Goal: Task Accomplishment & Management: Manage account settings

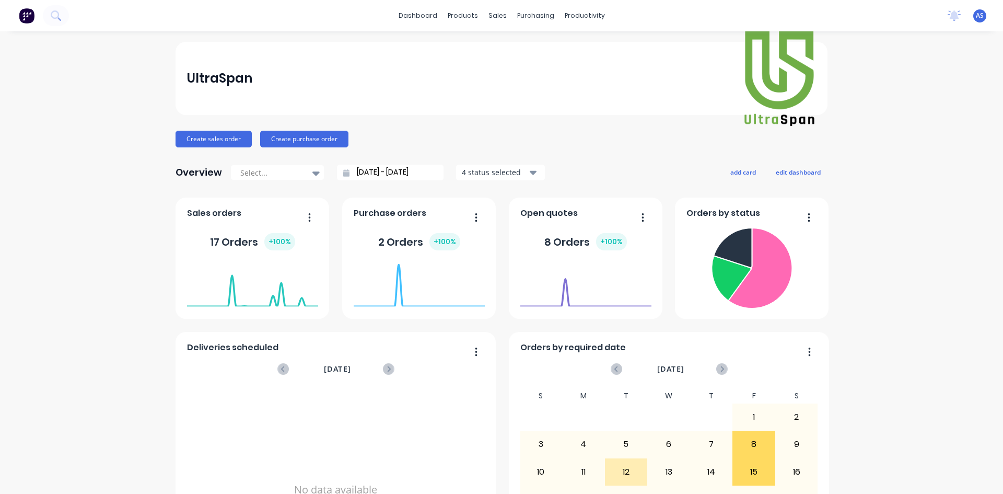
click at [242, 244] on div "17 Orders + 100 %" at bounding box center [252, 241] width 85 height 17
click at [309, 217] on icon "button" at bounding box center [310, 217] width 2 height 8
click at [74, 172] on div "UltraSpan Create sales order Create purchase order Overview Select... [DATE] - …" at bounding box center [501, 314] width 1003 height 545
click at [308, 171] on div at bounding box center [316, 173] width 16 height 18
click at [308, 172] on div at bounding box center [316, 173] width 16 height 18
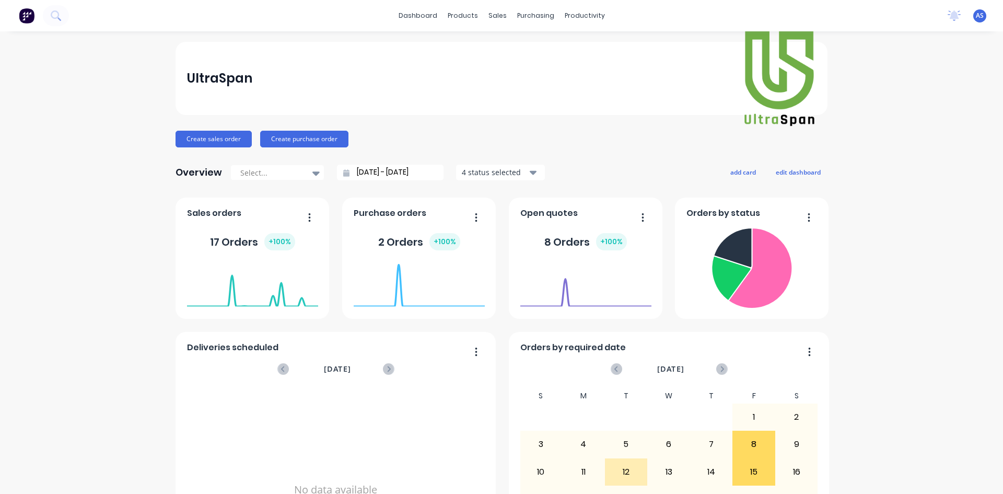
click at [257, 245] on div "17 Orders + 100 %" at bounding box center [252, 241] width 85 height 17
click at [231, 241] on div "17 Orders + 100 %" at bounding box center [252, 241] width 85 height 17
click at [308, 219] on icon "button" at bounding box center [309, 217] width 3 height 10
click at [125, 288] on div "UltraSpan Create sales order Create purchase order Overview Select... 15/07/25 …" at bounding box center [501, 314] width 1003 height 545
click at [475, 213] on icon "button" at bounding box center [476, 217] width 2 height 8
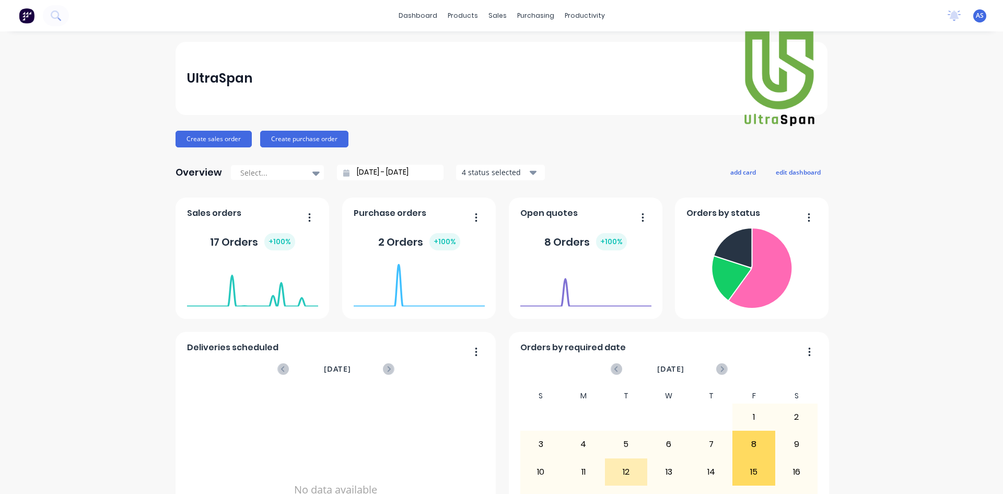
click at [293, 197] on div "Sales orders 17 Orders + 100 % July 26, 2025 Orders: 0" at bounding box center [253, 257] width 154 height 121
click at [312, 173] on icon at bounding box center [315, 172] width 7 height 11
click at [221, 143] on button "Create sales order" at bounding box center [214, 139] width 76 height 17
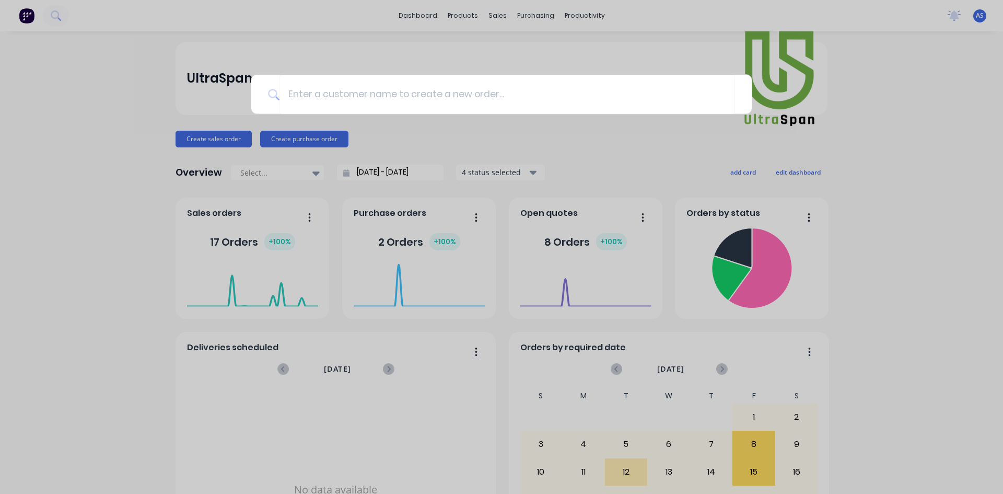
click at [108, 169] on div at bounding box center [501, 247] width 1003 height 494
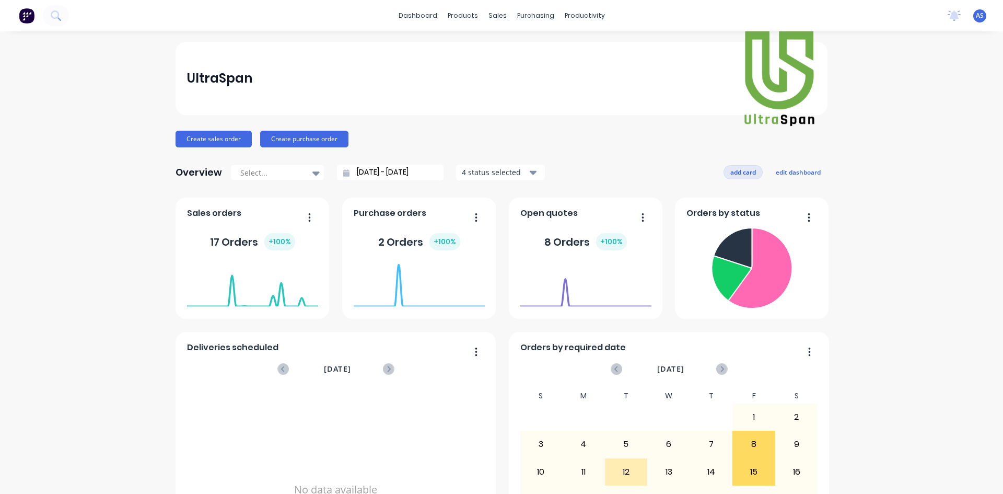
click at [735, 174] on button "add card" at bounding box center [742, 172] width 39 height 14
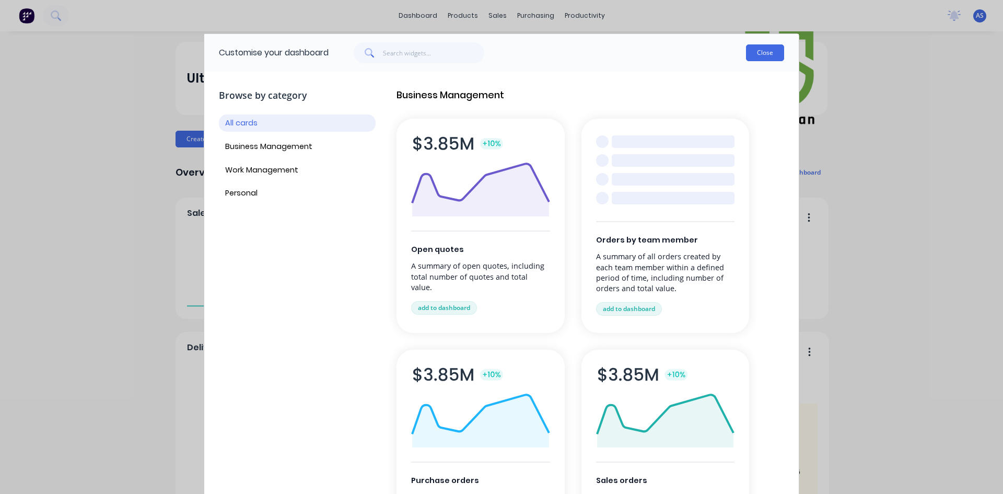
click at [766, 58] on button "Close" at bounding box center [765, 52] width 38 height 17
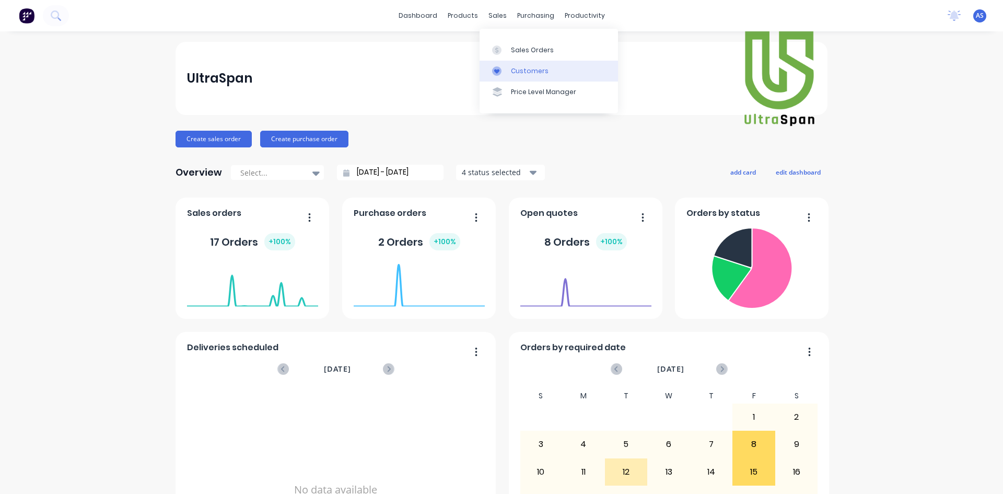
click at [521, 72] on div "Customers" at bounding box center [530, 70] width 38 height 9
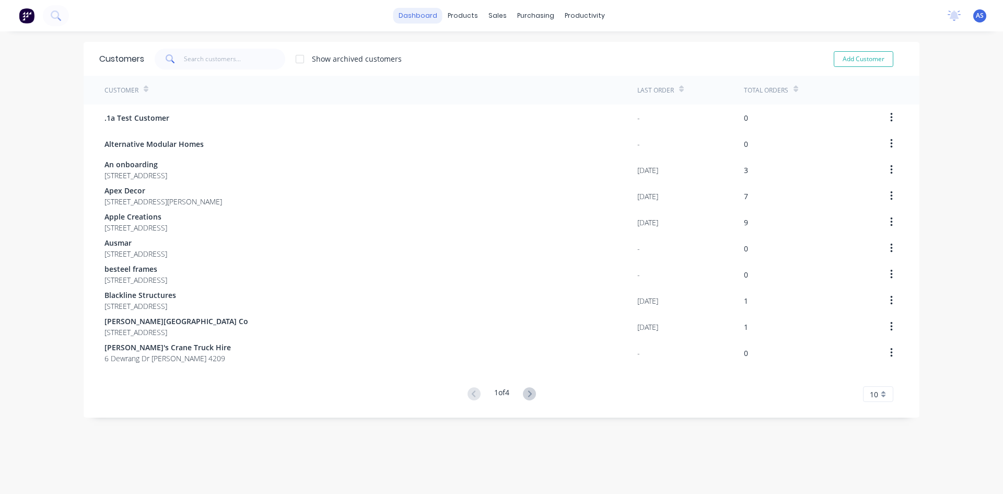
click at [404, 15] on link "dashboard" at bounding box center [417, 16] width 49 height 16
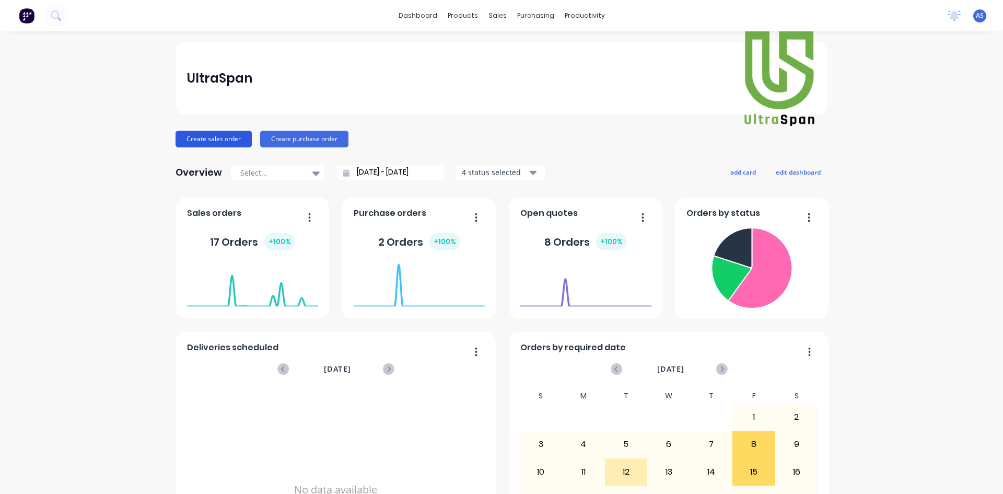
click at [208, 137] on button "Create sales order" at bounding box center [214, 139] width 76 height 17
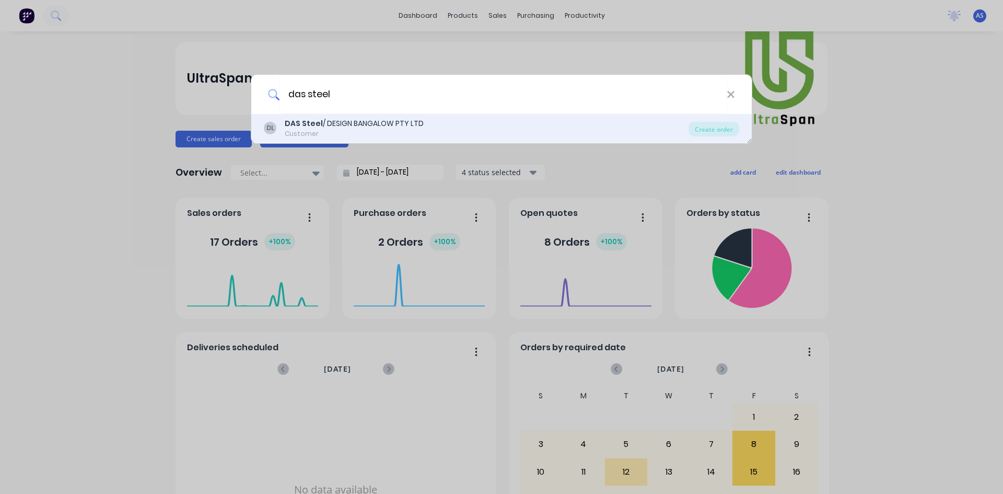
type input "das steel"
click at [376, 125] on div "DAS Steel / DESIGN BANGALOW PTY LTD" at bounding box center [354, 123] width 139 height 11
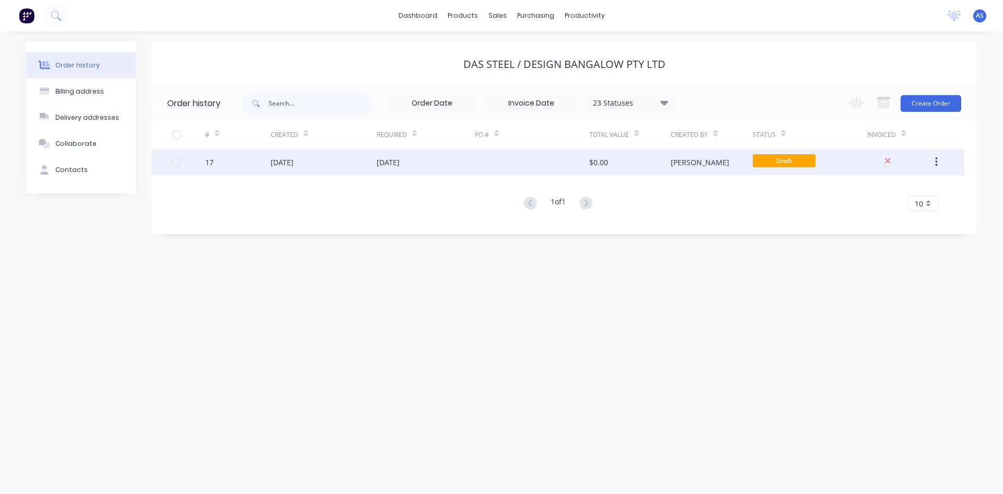
click at [292, 159] on div "[DATE]" at bounding box center [282, 162] width 23 height 11
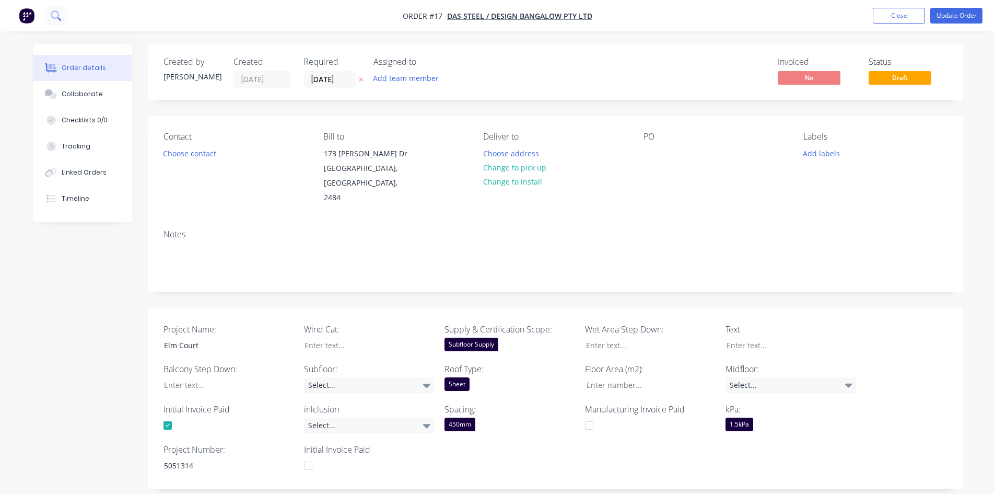
click at [55, 10] on icon at bounding box center [56, 15] width 10 height 10
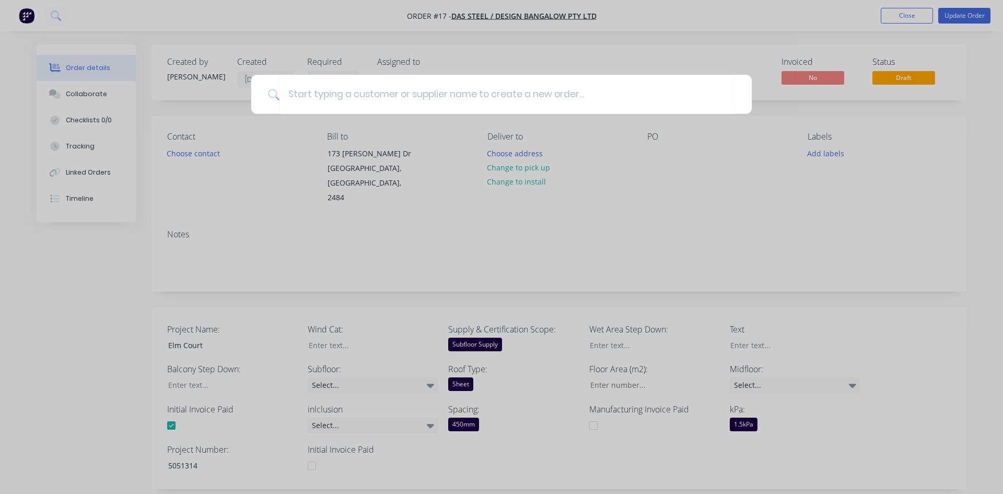
click at [163, 21] on div at bounding box center [501, 247] width 1003 height 494
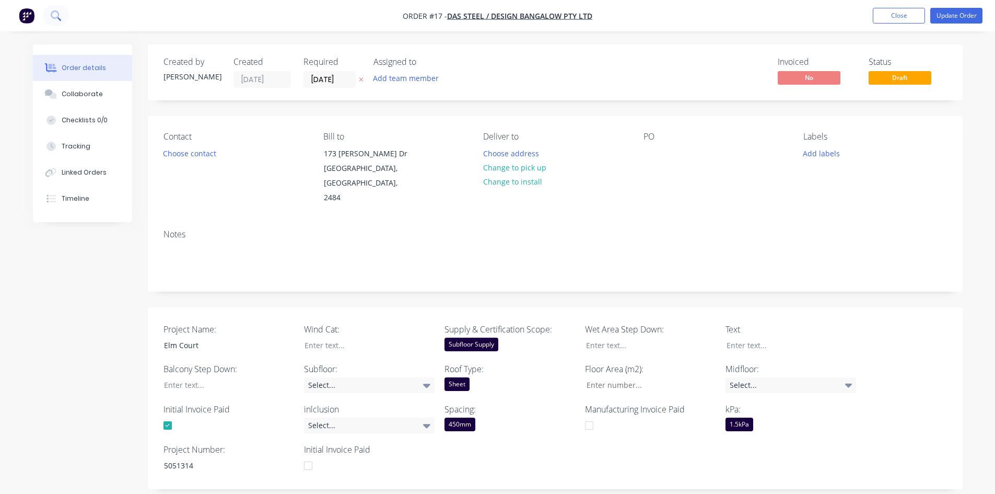
click at [56, 16] on icon at bounding box center [56, 15] width 10 height 10
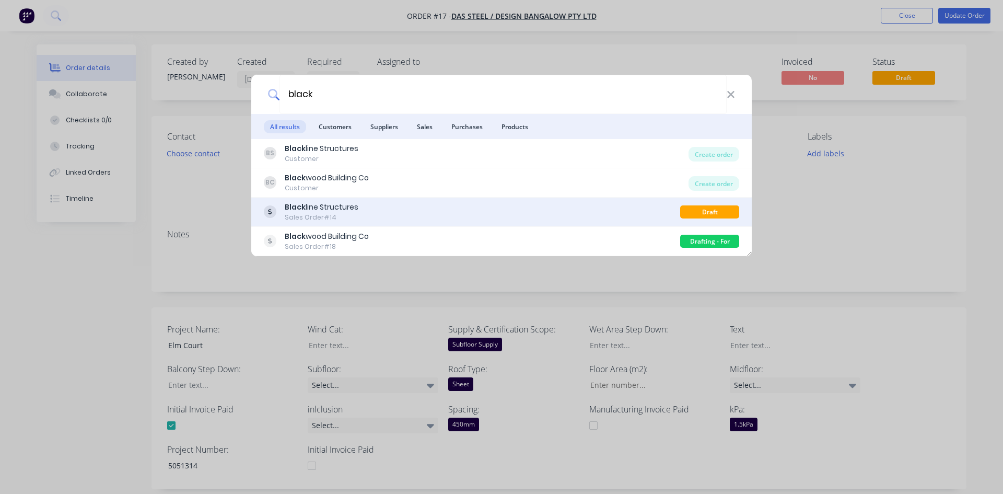
type input "black"
click at [346, 210] on div "Black line Structures" at bounding box center [322, 207] width 74 height 11
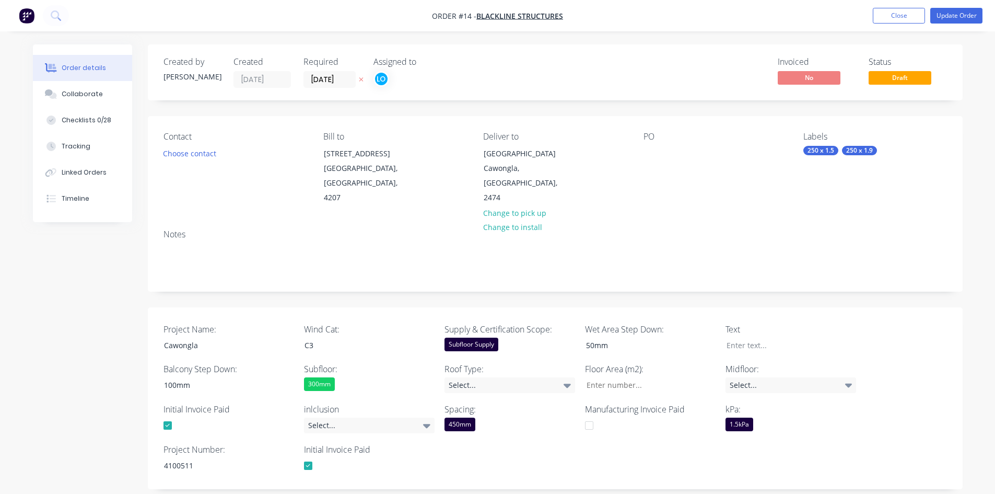
type input "06/08/25"
type input "01/10/25"
type input "275"
click at [57, 15] on icon at bounding box center [56, 15] width 10 height 10
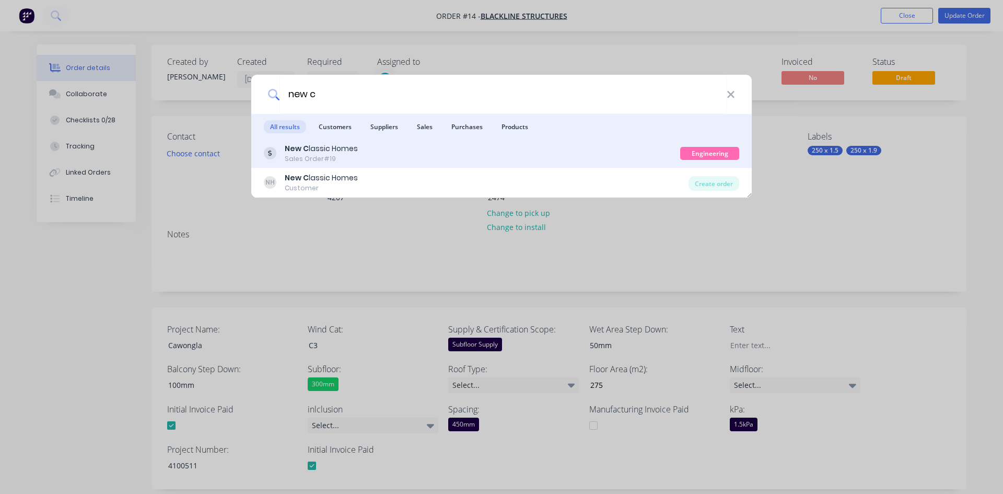
type input "new c"
click at [325, 160] on div "Sales Order #19" at bounding box center [321, 158] width 73 height 9
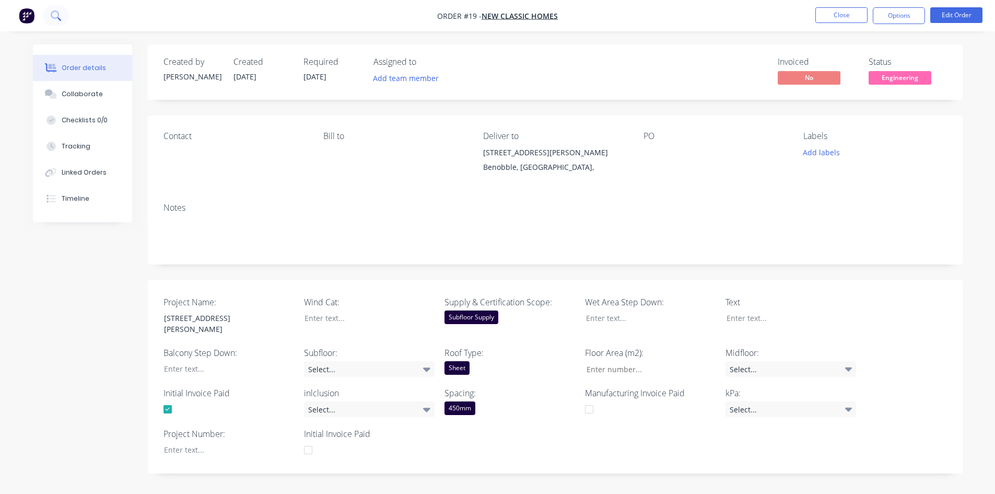
click at [60, 18] on icon at bounding box center [56, 15] width 10 height 10
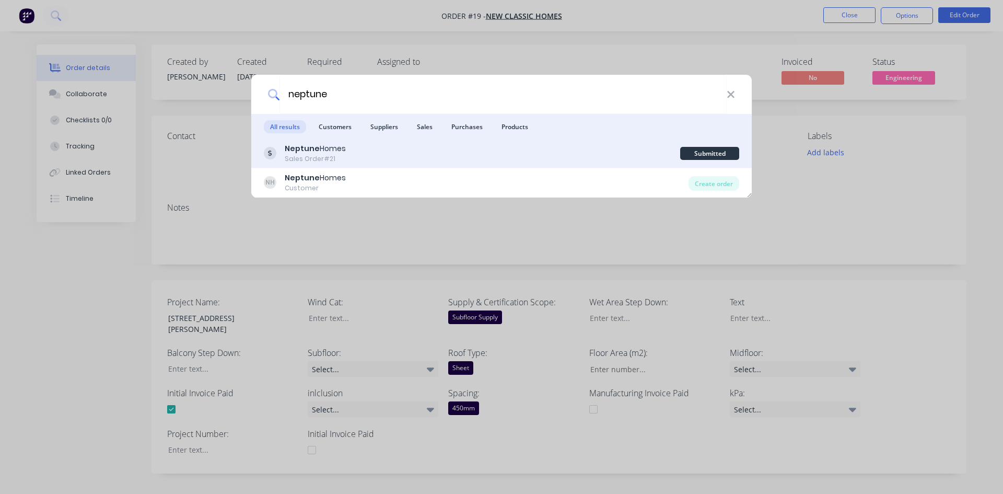
type input "neptune"
click at [324, 142] on div "Neptune Homes Sales Order #21 Submitted" at bounding box center [501, 153] width 500 height 29
click at [313, 145] on b "Neptune" at bounding box center [302, 148] width 35 height 10
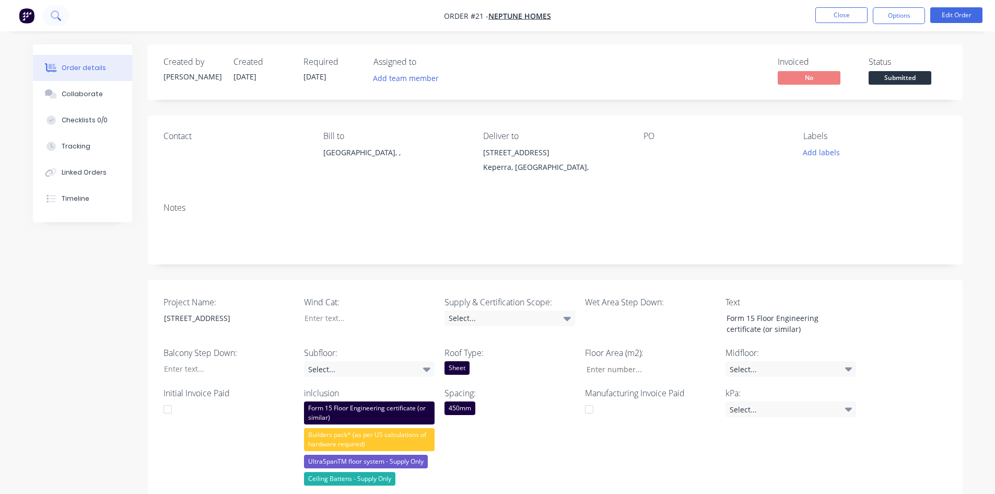
click at [53, 12] on icon at bounding box center [55, 14] width 8 height 8
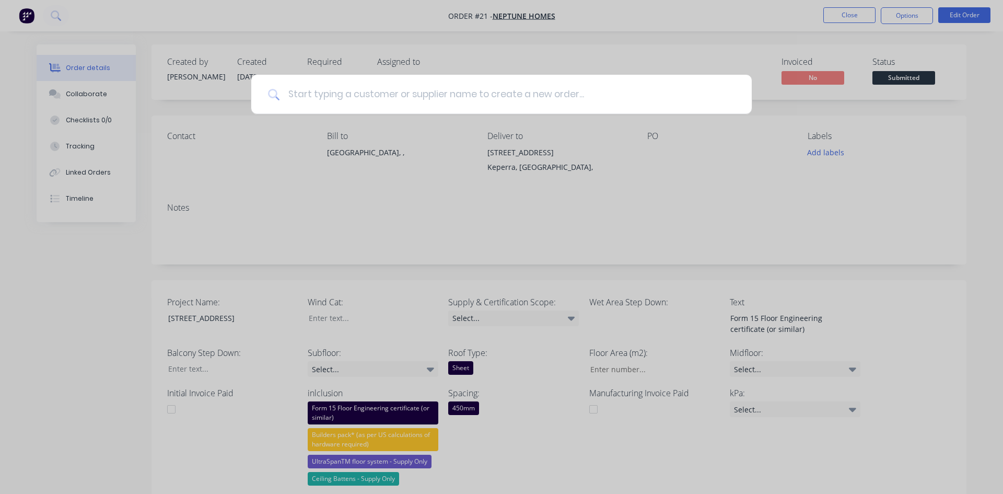
click at [309, 97] on input at bounding box center [506, 94] width 455 height 39
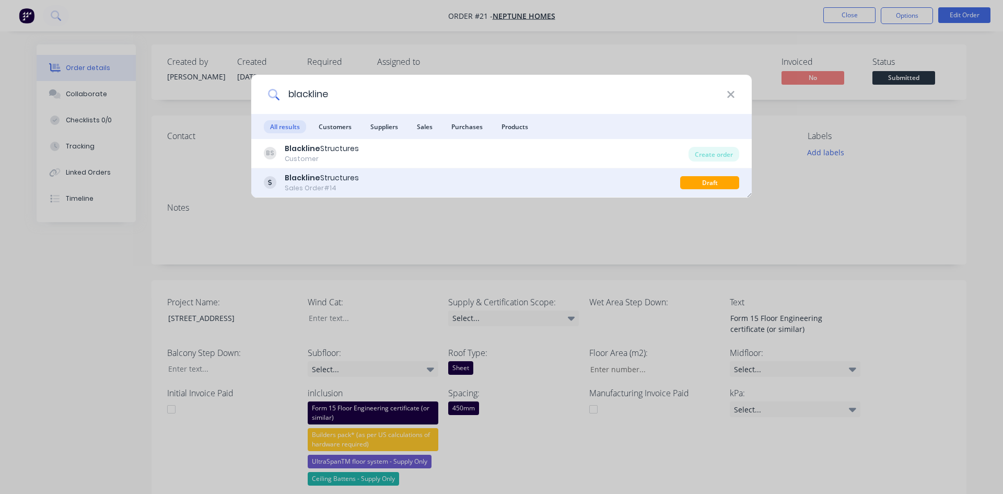
type input "blackline"
click at [311, 180] on b "Blackline" at bounding box center [303, 177] width 36 height 10
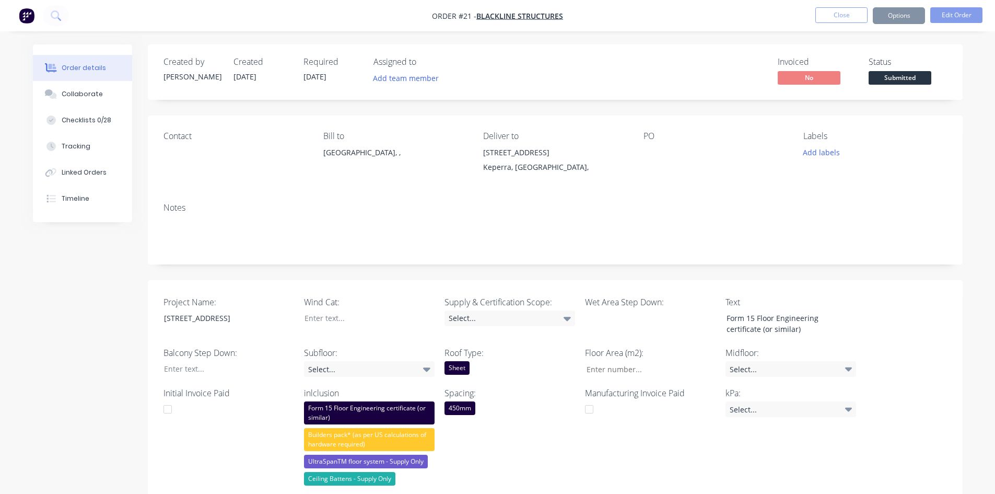
type input "275"
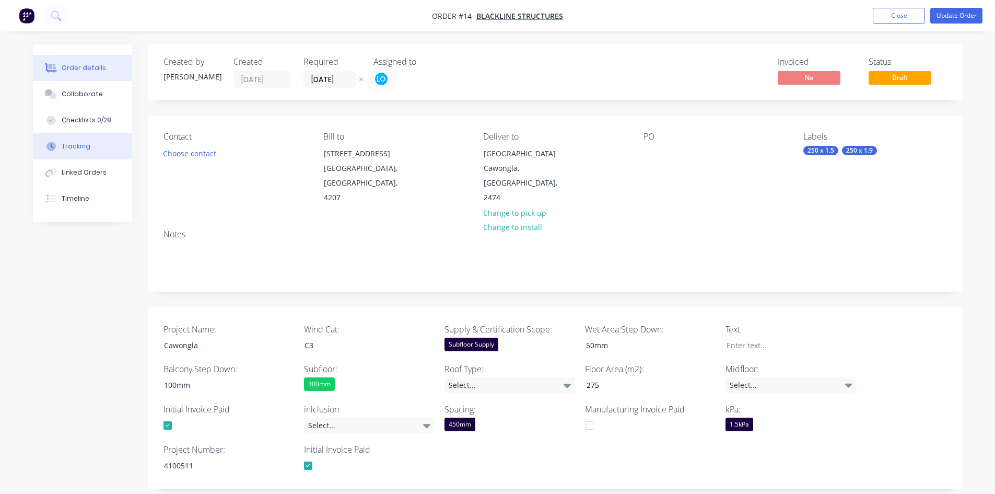
click at [91, 149] on button "Tracking" at bounding box center [82, 146] width 99 height 26
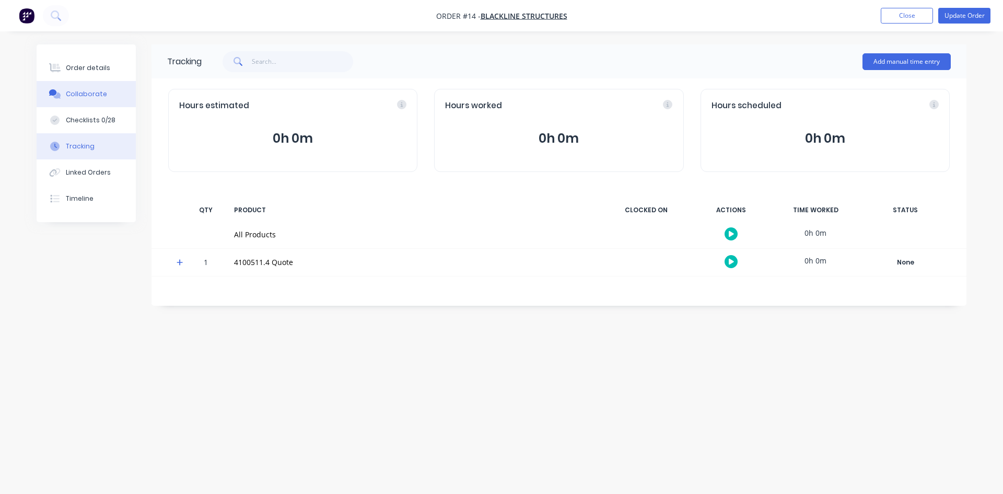
click at [92, 97] on div "Collaborate" at bounding box center [86, 93] width 41 height 9
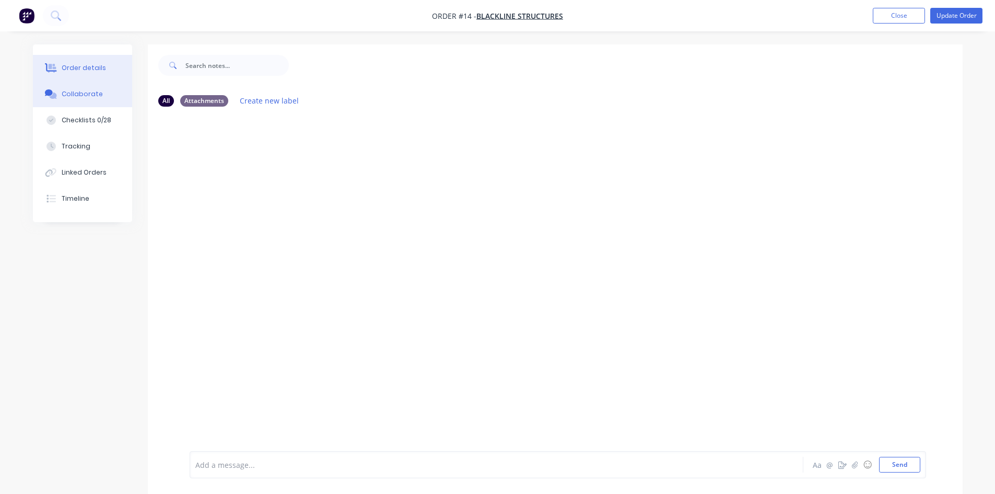
click at [67, 66] on div "Order details" at bounding box center [84, 67] width 44 height 9
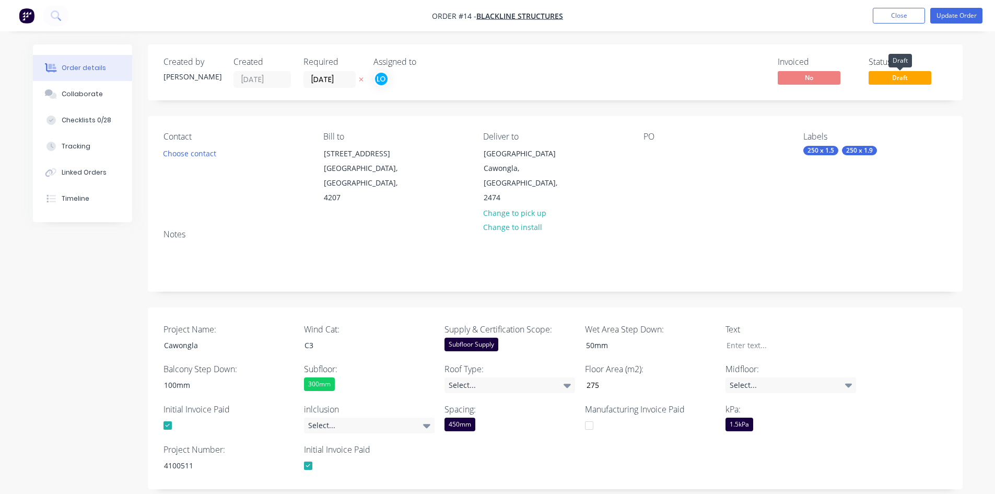
click at [896, 75] on span "Draft" at bounding box center [900, 77] width 63 height 13
click at [883, 52] on div "Created by Luke Created 06/08/25 Required 01/10/25 Assigned to LO Invoiced No S…" at bounding box center [555, 72] width 815 height 56
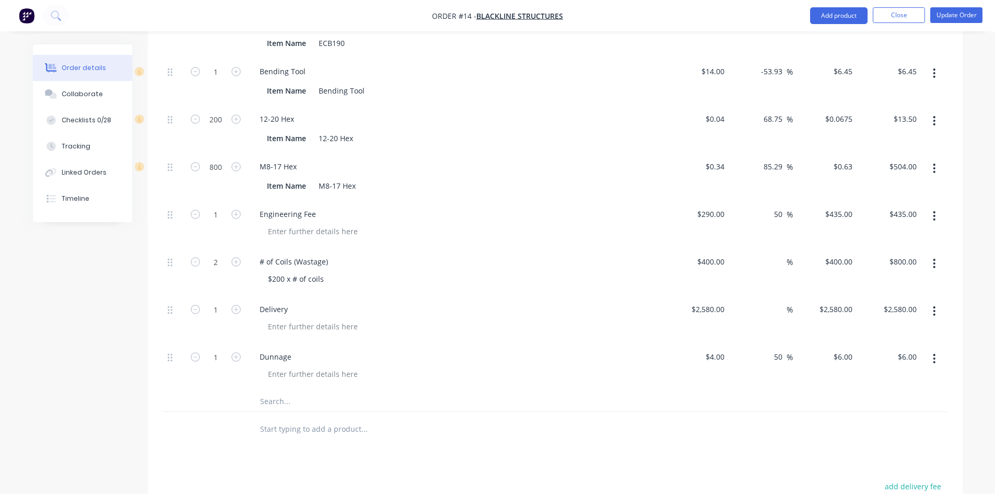
scroll to position [834, 0]
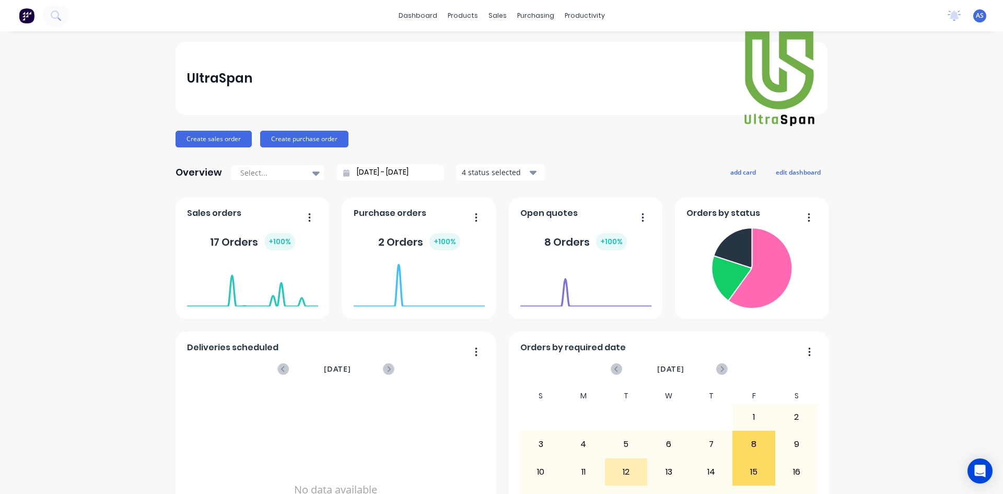
click at [308, 217] on button "button" at bounding box center [306, 218] width 22 height 16
click at [281, 284] on div "Export to Excel Format" at bounding box center [267, 285] width 80 height 15
click at [216, 133] on button "Create sales order" at bounding box center [214, 139] width 76 height 17
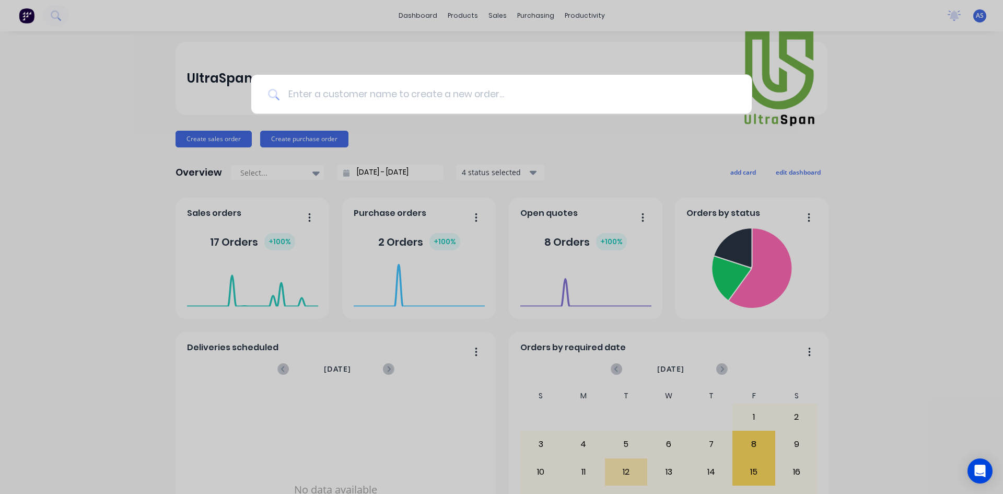
click at [313, 92] on input at bounding box center [506, 94] width 455 height 39
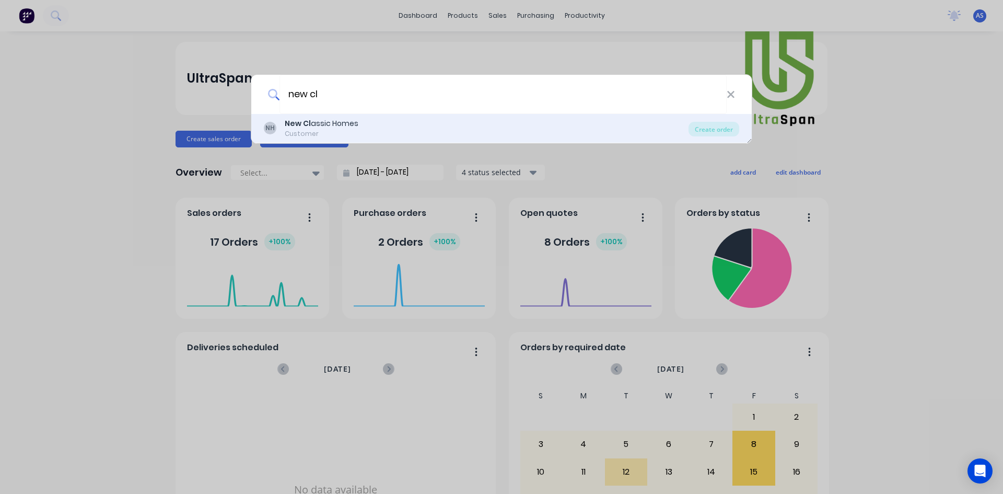
type input "new cl"
click at [337, 119] on div "New Cl assic Homes" at bounding box center [322, 123] width 74 height 11
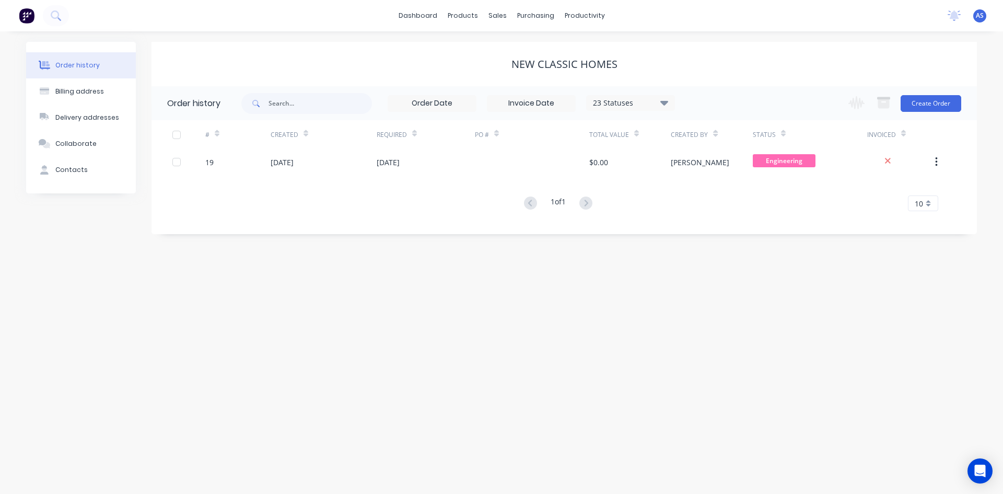
click at [665, 103] on icon at bounding box center [664, 102] width 8 height 5
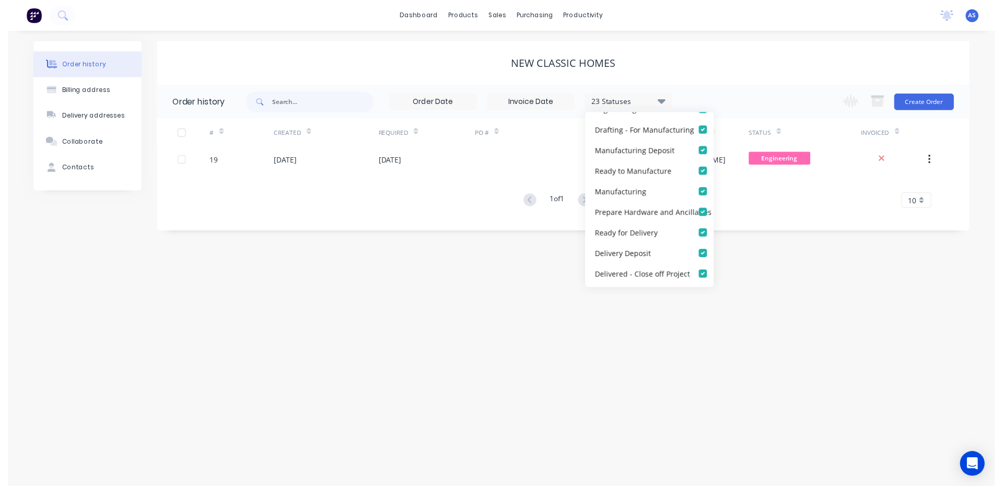
scroll to position [334, 0]
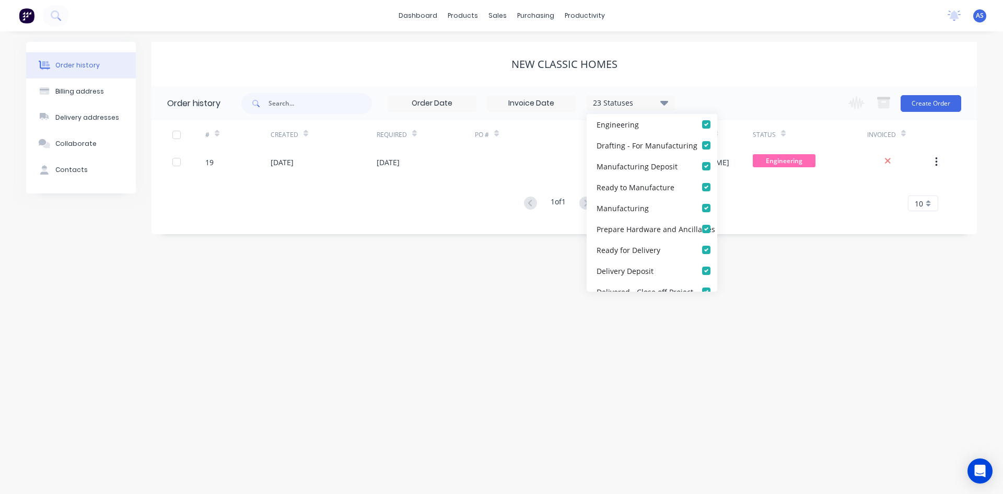
click at [350, 271] on div "Order history Billing address Delivery addresses Collaborate Contacts New Class…" at bounding box center [501, 262] width 1003 height 462
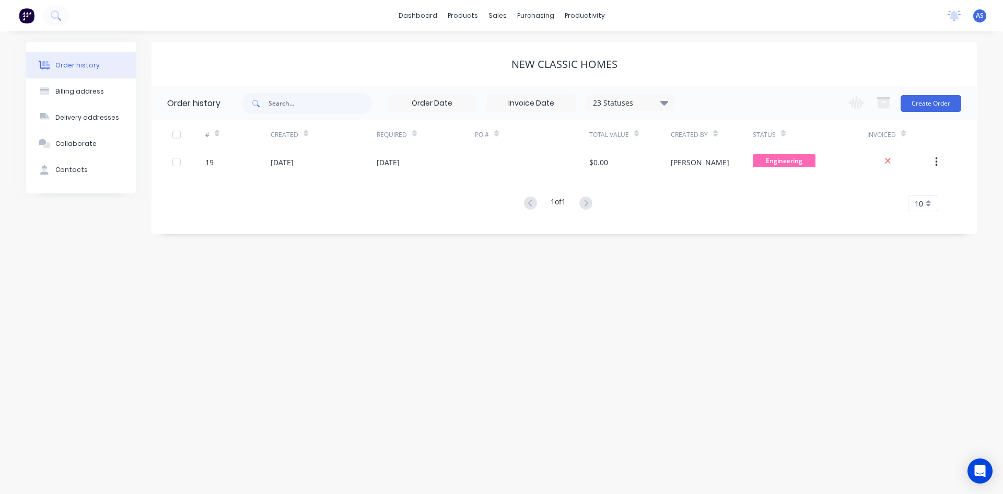
click at [782, 140] on div at bounding box center [783, 133] width 5 height 16
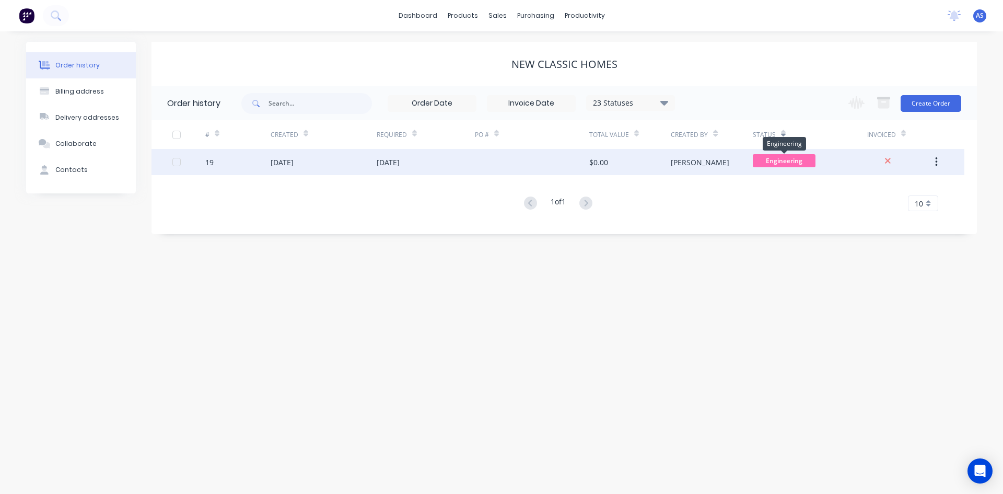
click at [795, 166] on span "Engineering" at bounding box center [784, 160] width 63 height 13
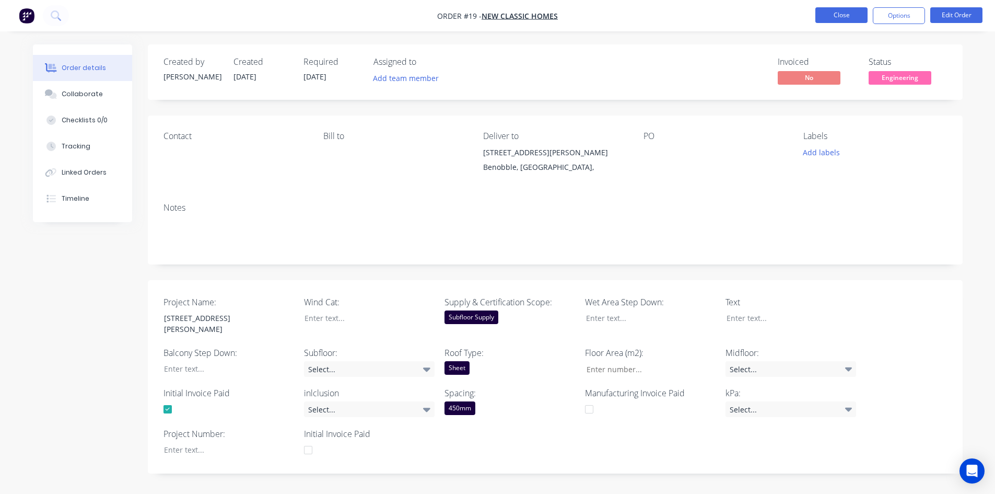
click at [830, 10] on button "Close" at bounding box center [841, 15] width 52 height 16
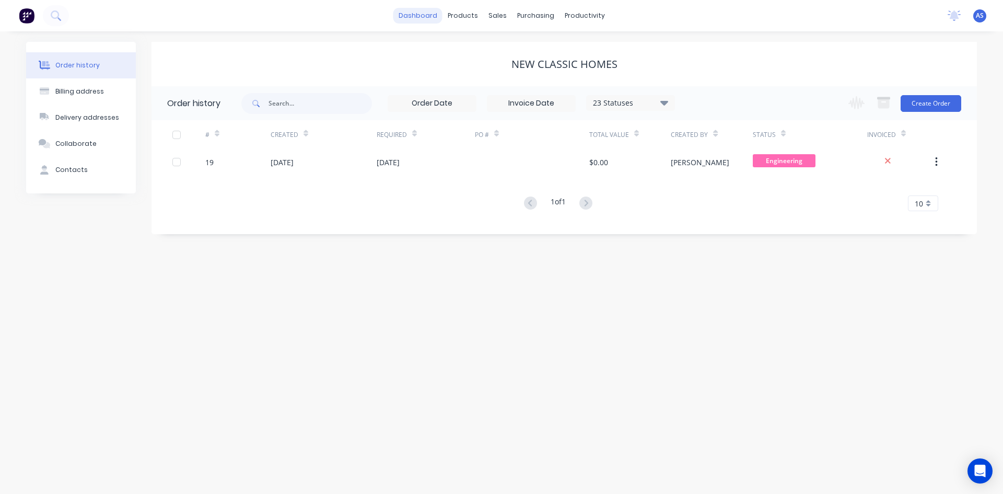
click at [404, 14] on link "dashboard" at bounding box center [417, 16] width 49 height 16
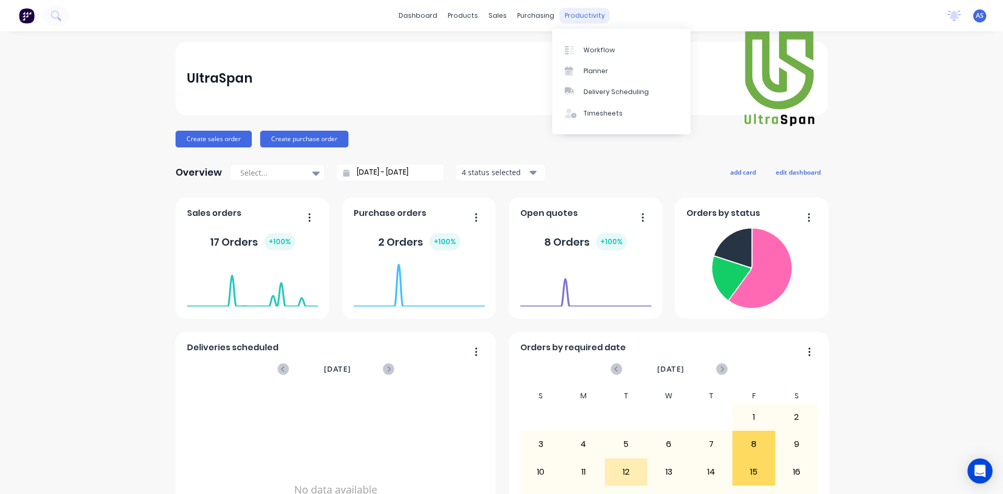
click at [569, 14] on div "productivity" at bounding box center [584, 16] width 51 height 16
click at [584, 46] on div "Workflow" at bounding box center [598, 49] width 31 height 9
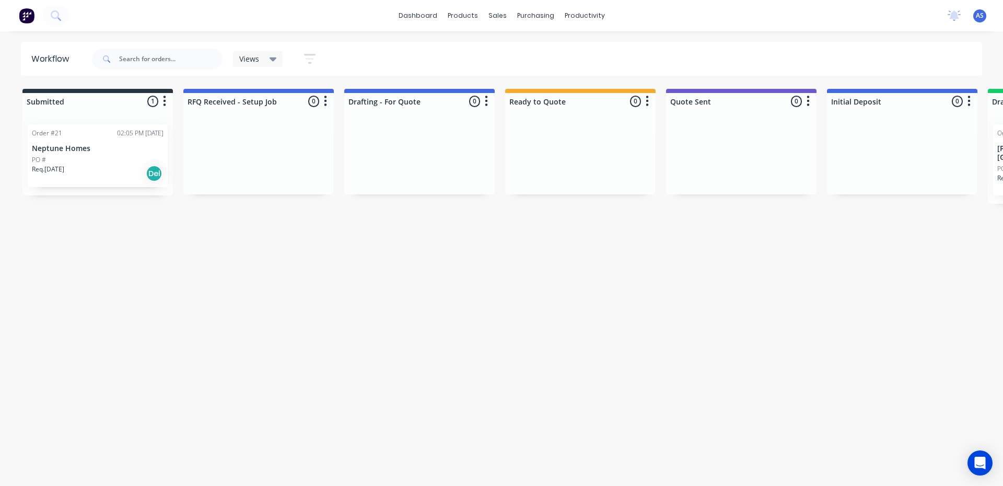
click at [221, 135] on div at bounding box center [258, 155] width 150 height 78
click at [323, 104] on button "button" at bounding box center [325, 101] width 13 height 13
click at [264, 61] on div "Views" at bounding box center [258, 58] width 38 height 9
click at [170, 63] on input "text" at bounding box center [170, 59] width 103 height 21
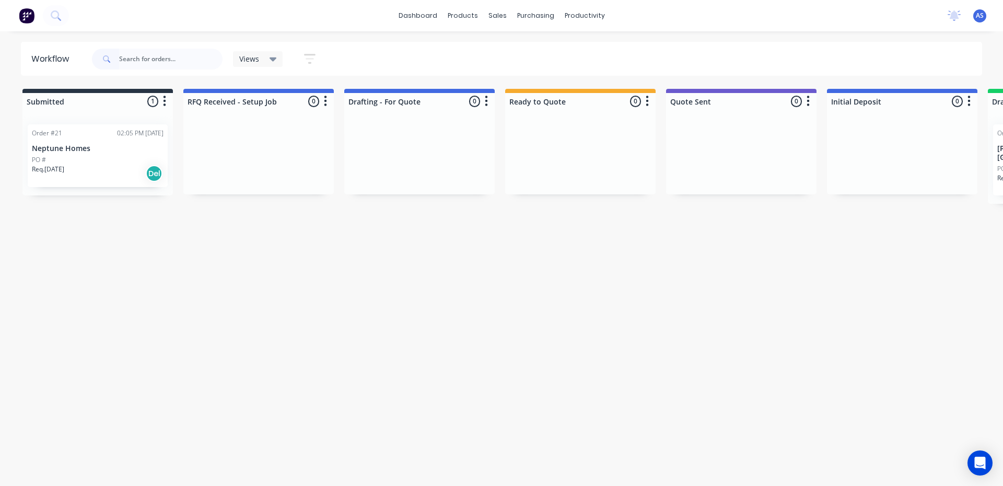
click at [311, 54] on icon "button" at bounding box center [309, 59] width 11 height 10
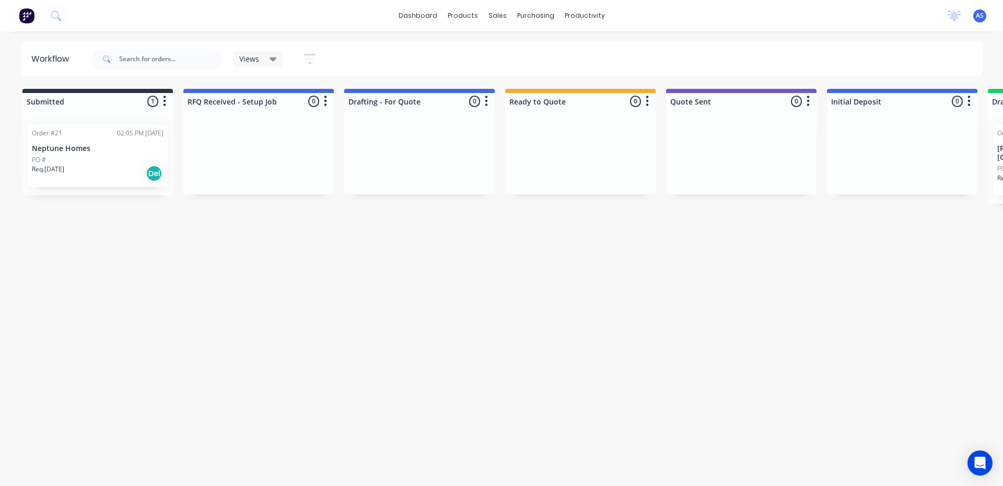
click at [166, 96] on icon "button" at bounding box center [164, 101] width 3 height 13
drag, startPoint x: 49, startPoint y: 158, endPoint x: 188, endPoint y: 163, distance: 139.0
drag, startPoint x: 233, startPoint y: 163, endPoint x: 54, endPoint y: 153, distance: 179.0
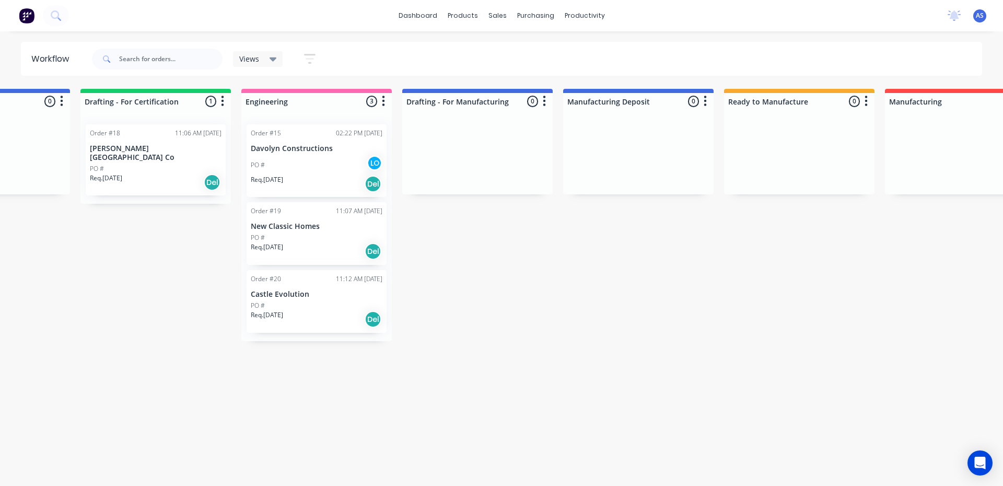
scroll to position [0, 904]
click at [584, 333] on div "Submitted 1 Sort By Created date Required date Order number Customer name Most …" at bounding box center [489, 215] width 2802 height 252
